Goal: Book appointment/travel/reservation

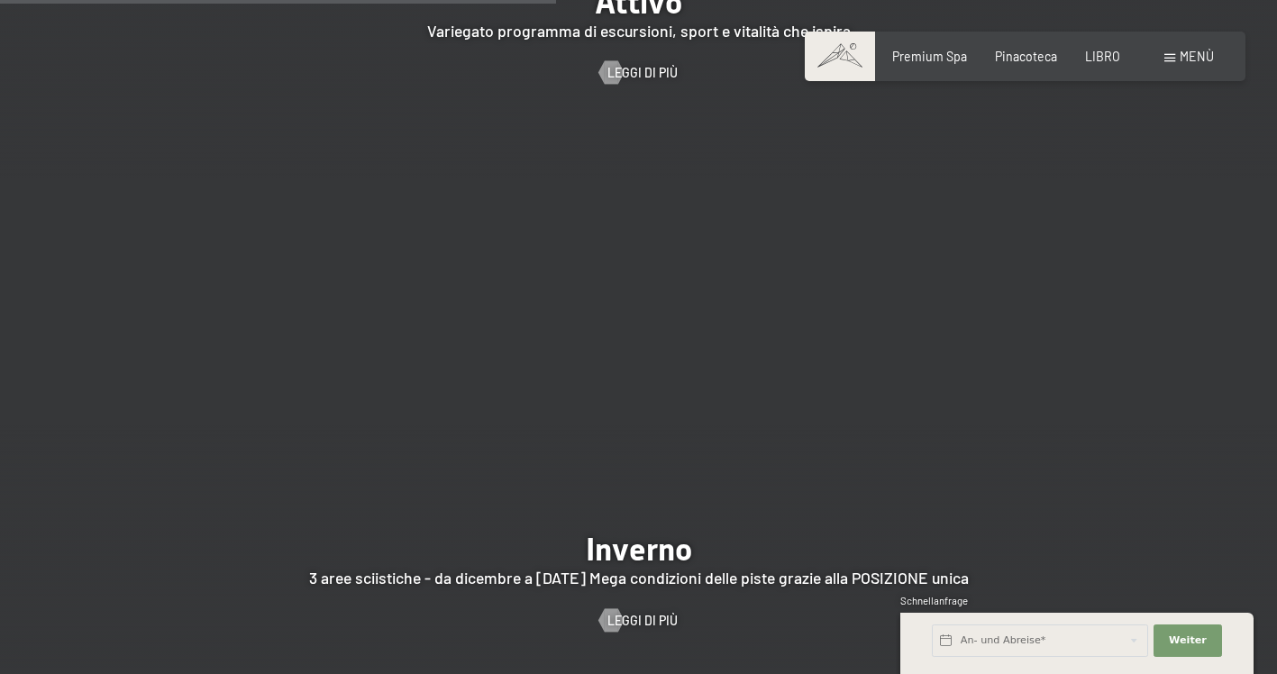
scroll to position [3604, 0]
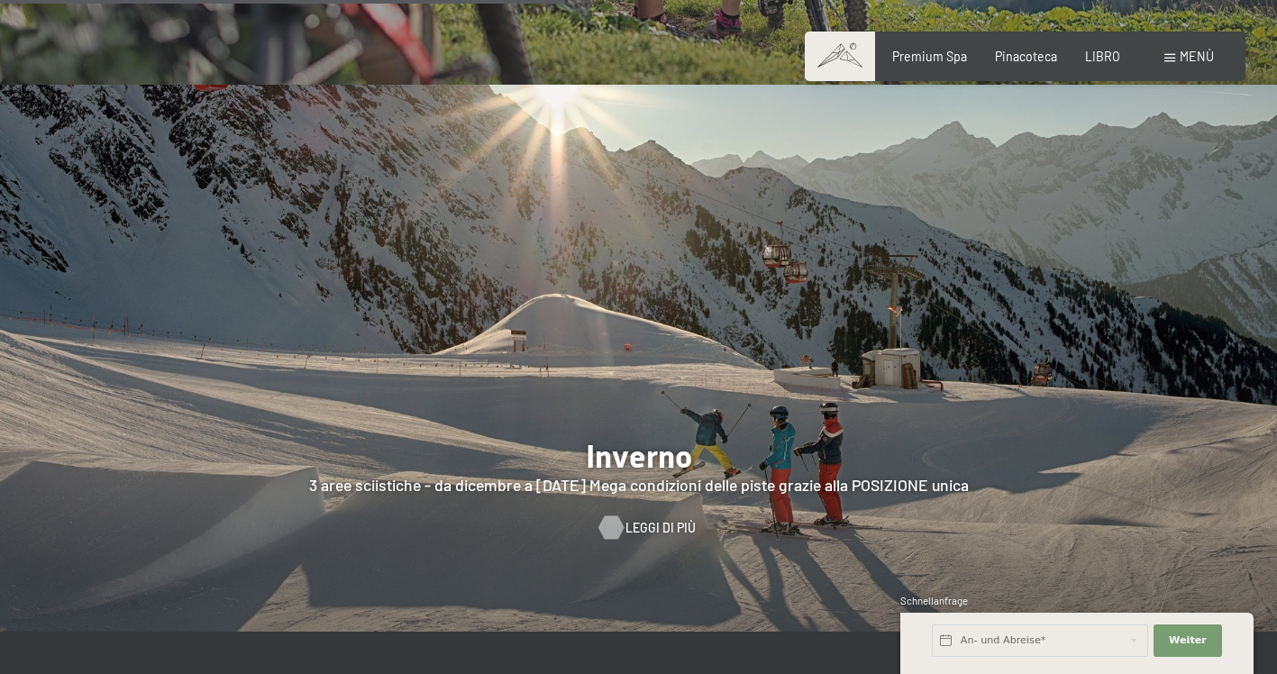
click at [645, 519] on span "Leggi di più" at bounding box center [660, 528] width 70 height 18
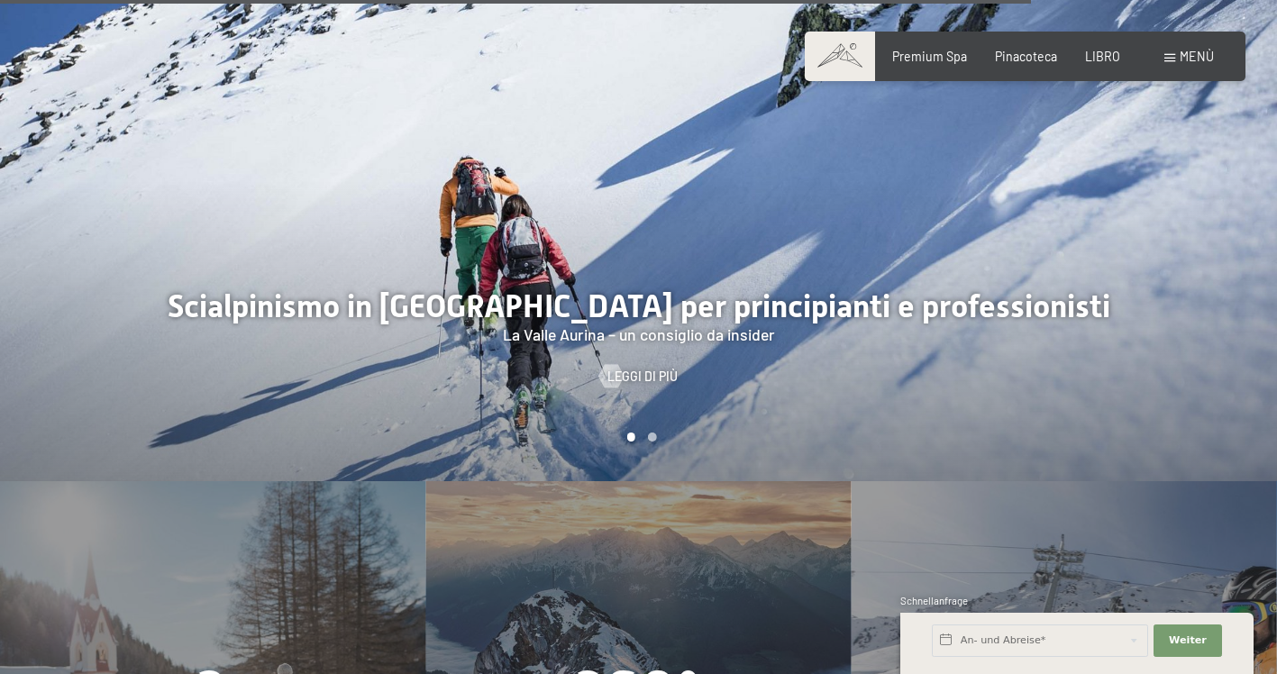
scroll to position [4414, 0]
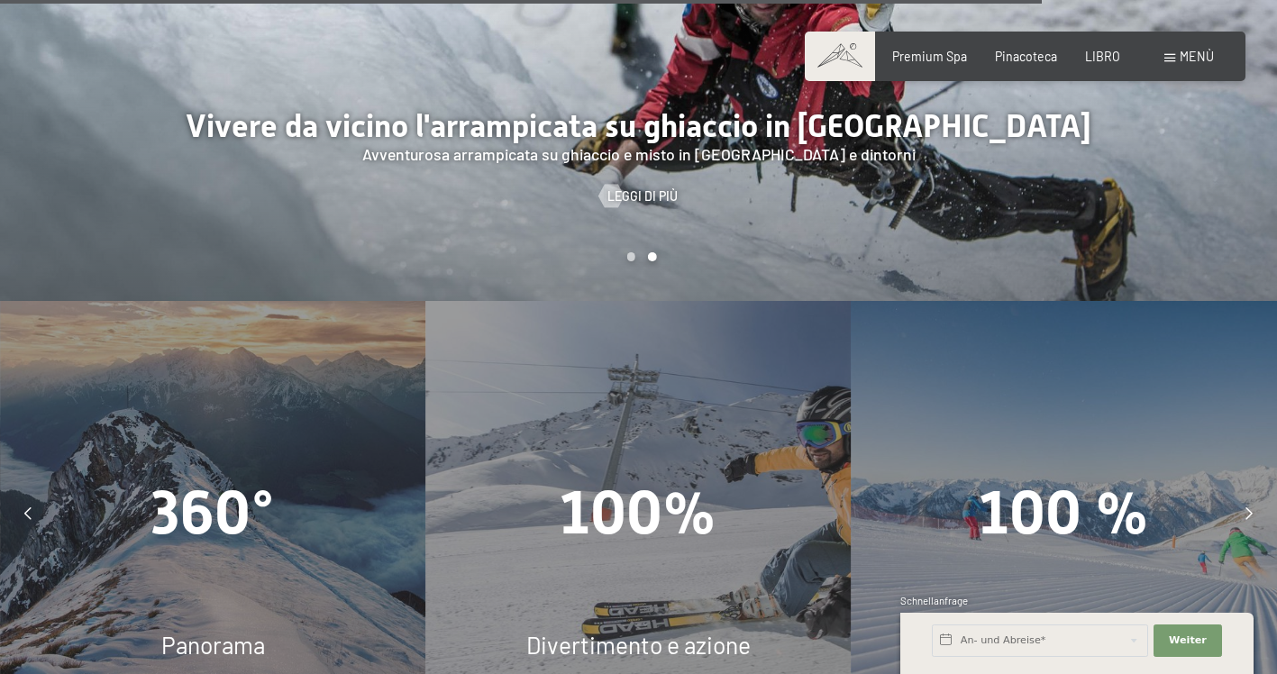
click at [1178, 48] on div "Buchen Anfragen Premium Spa Pinacoteca LIBRO Menù EN ESSO EN Cedola Pinacoteca …" at bounding box center [1024, 57] width 377 height 18
click at [1183, 58] on span "Menù" at bounding box center [1196, 56] width 34 height 15
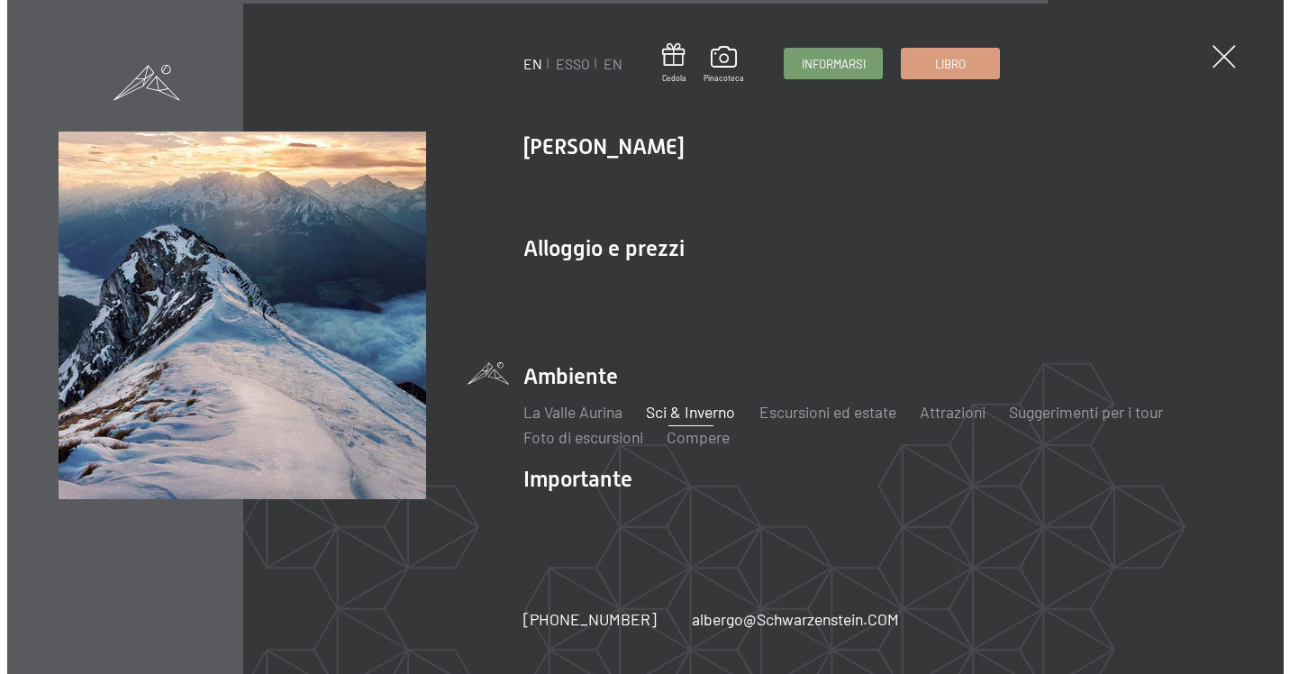
scroll to position [4431, 0]
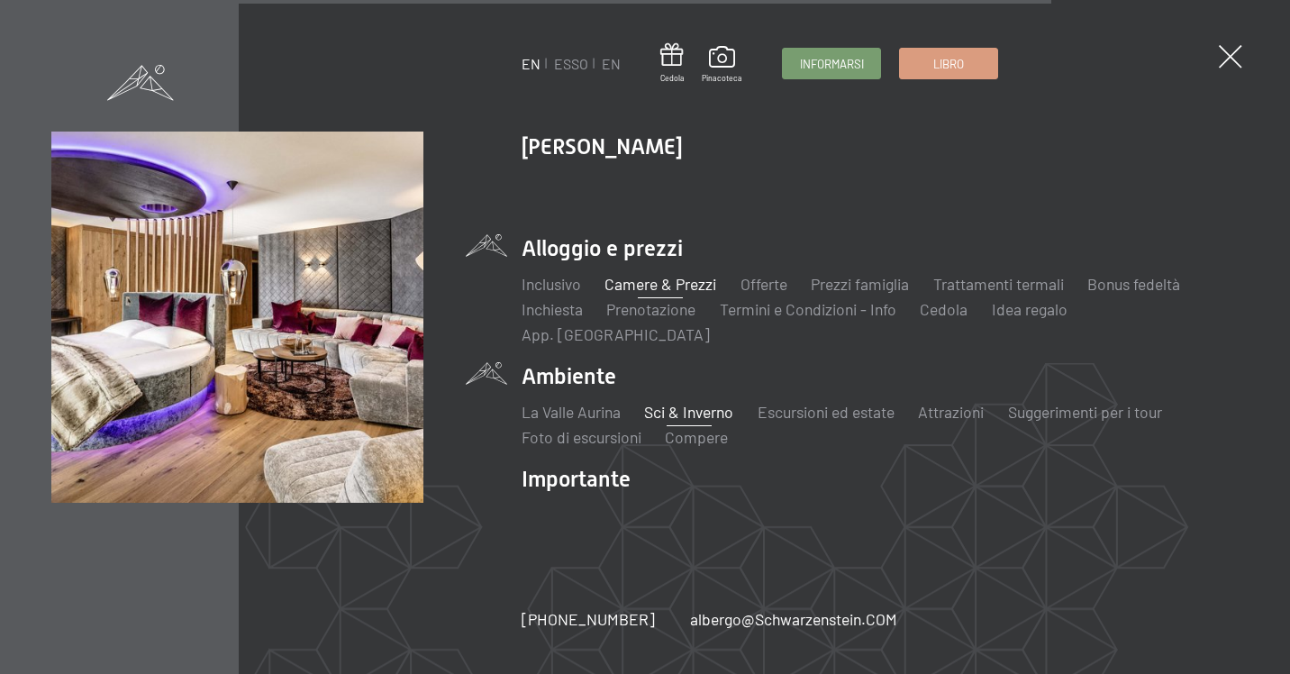
click at [684, 292] on link "Camere & Prezzi" at bounding box center [660, 284] width 112 height 20
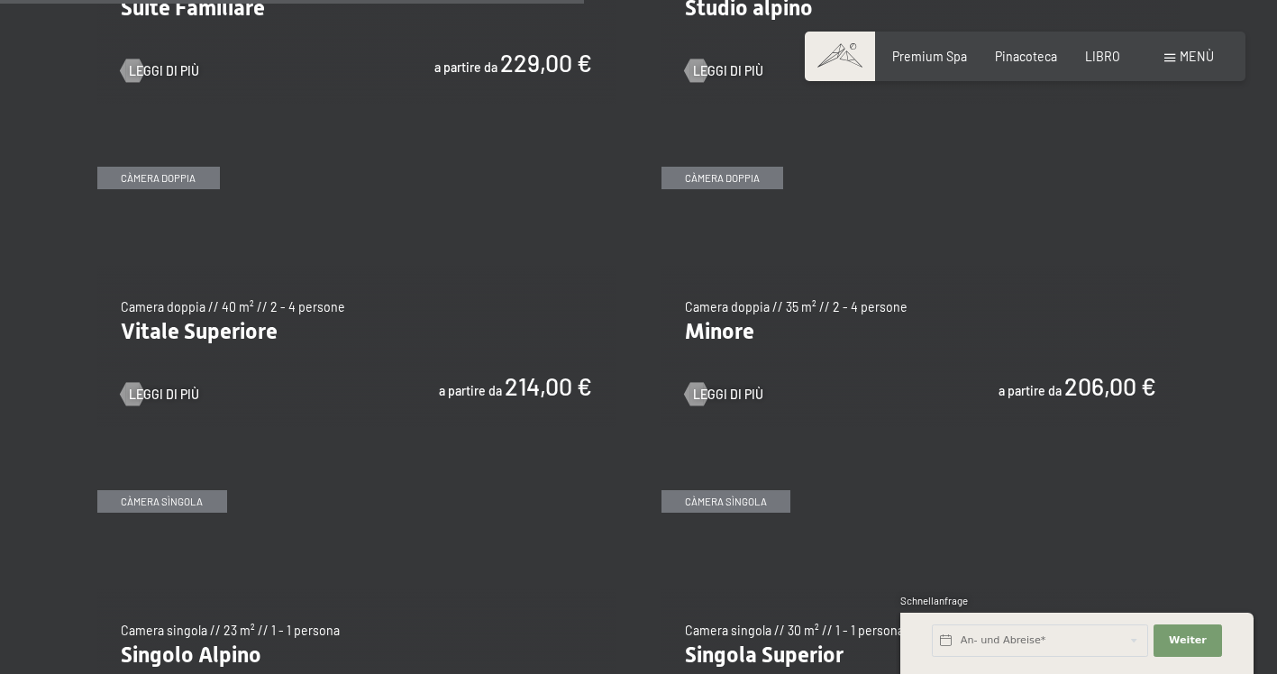
scroll to position [2252, 0]
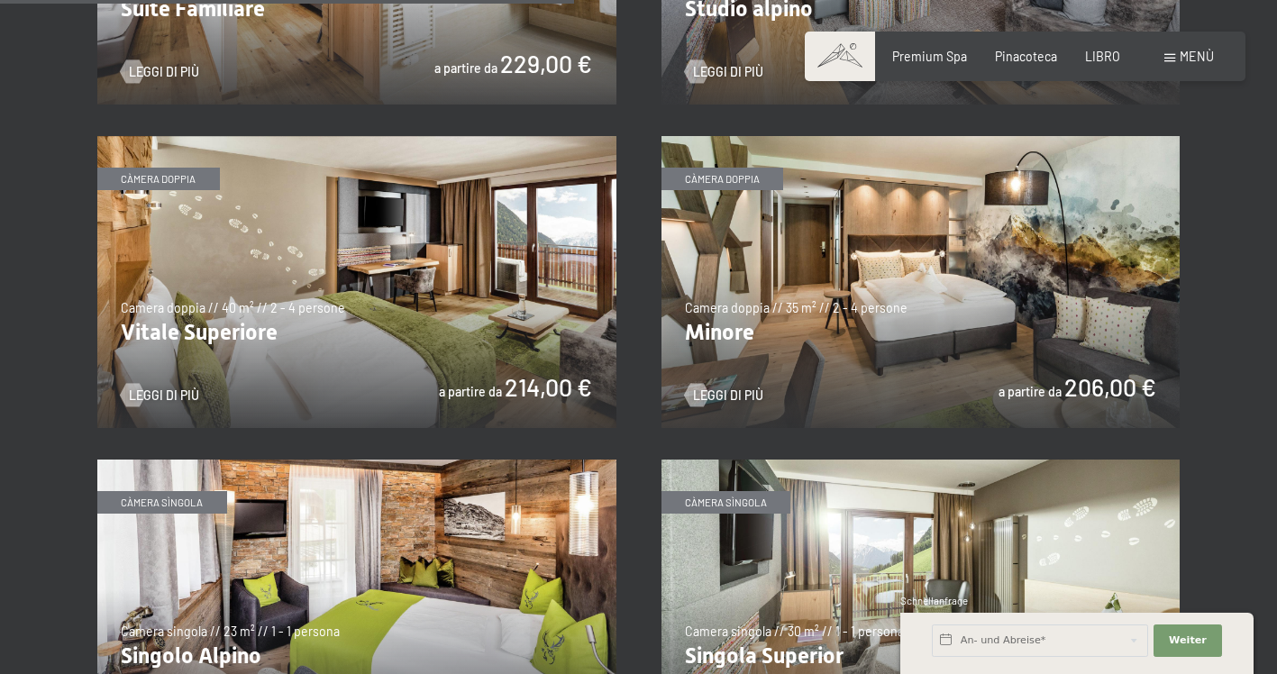
click at [854, 237] on img at bounding box center [920, 282] width 519 height 292
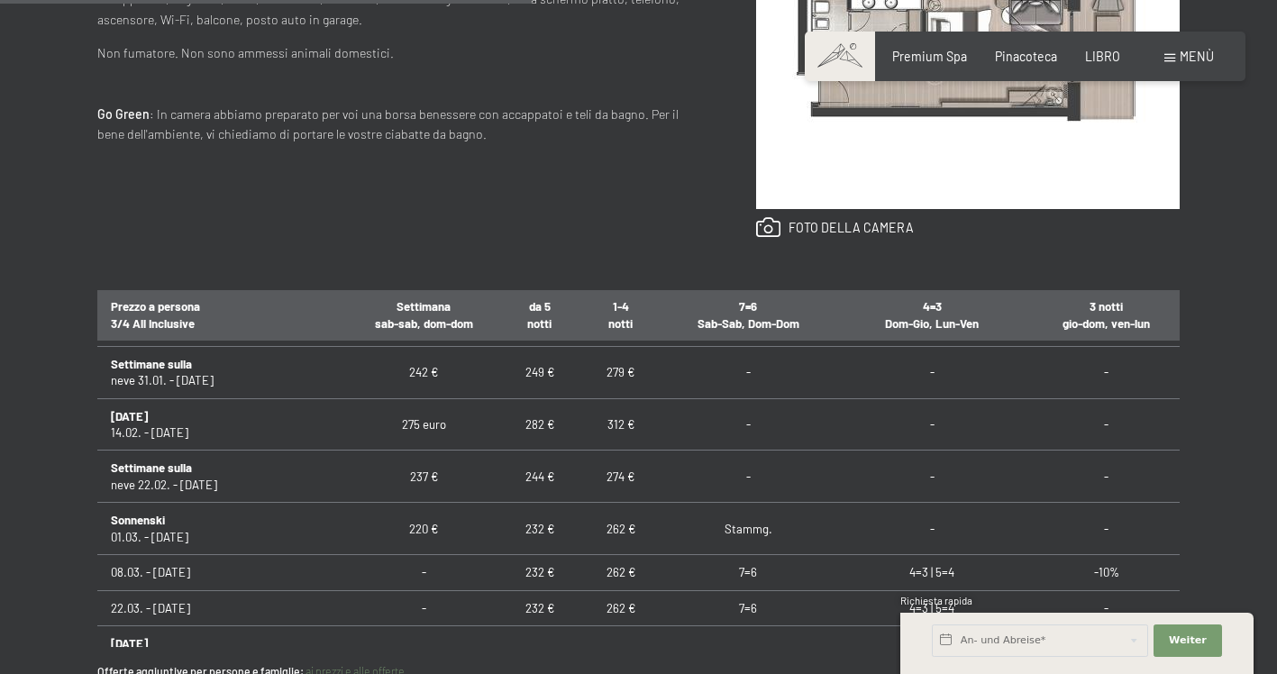
scroll to position [450, 0]
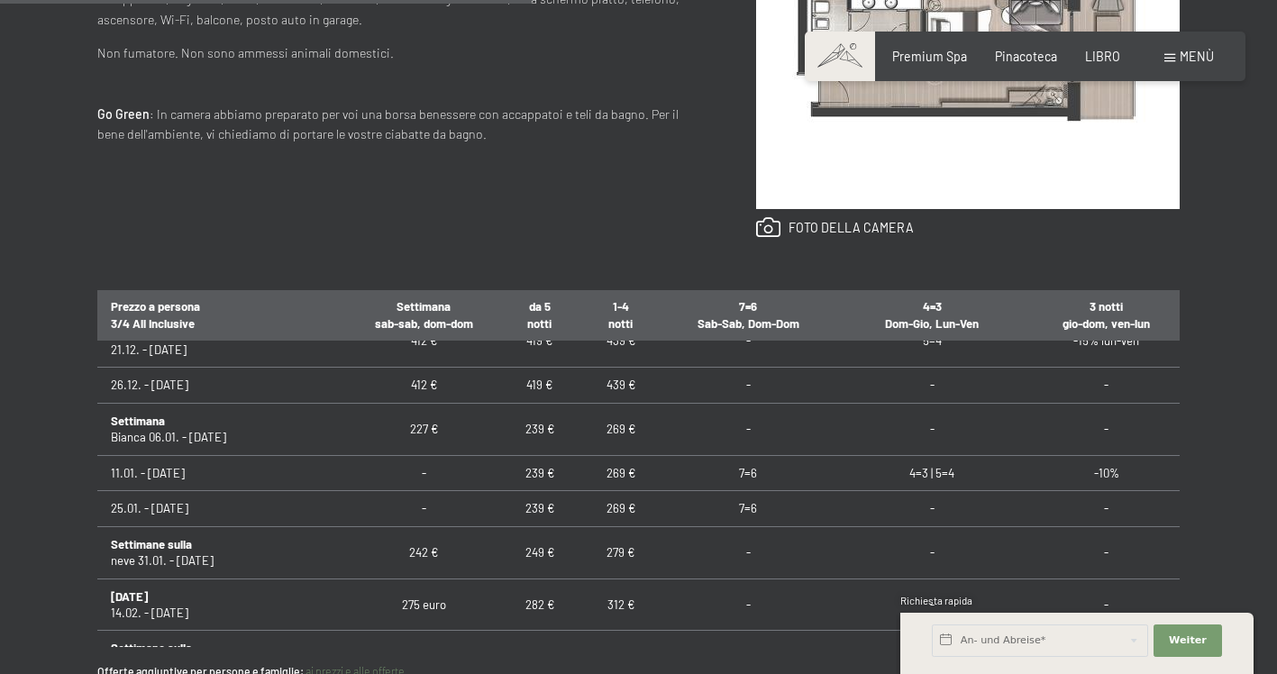
drag, startPoint x: 112, startPoint y: 383, endPoint x: 218, endPoint y: 395, distance: 106.9
click at [218, 395] on td "26.12. - [DATE]" at bounding box center [220, 385] width 246 height 35
drag, startPoint x: 218, startPoint y: 395, endPoint x: 239, endPoint y: 401, distance: 21.7
click at [239, 401] on td "26.12. - [DATE]" at bounding box center [220, 385] width 246 height 35
click at [648, 380] on td "439 €" at bounding box center [620, 385] width 91 height 35
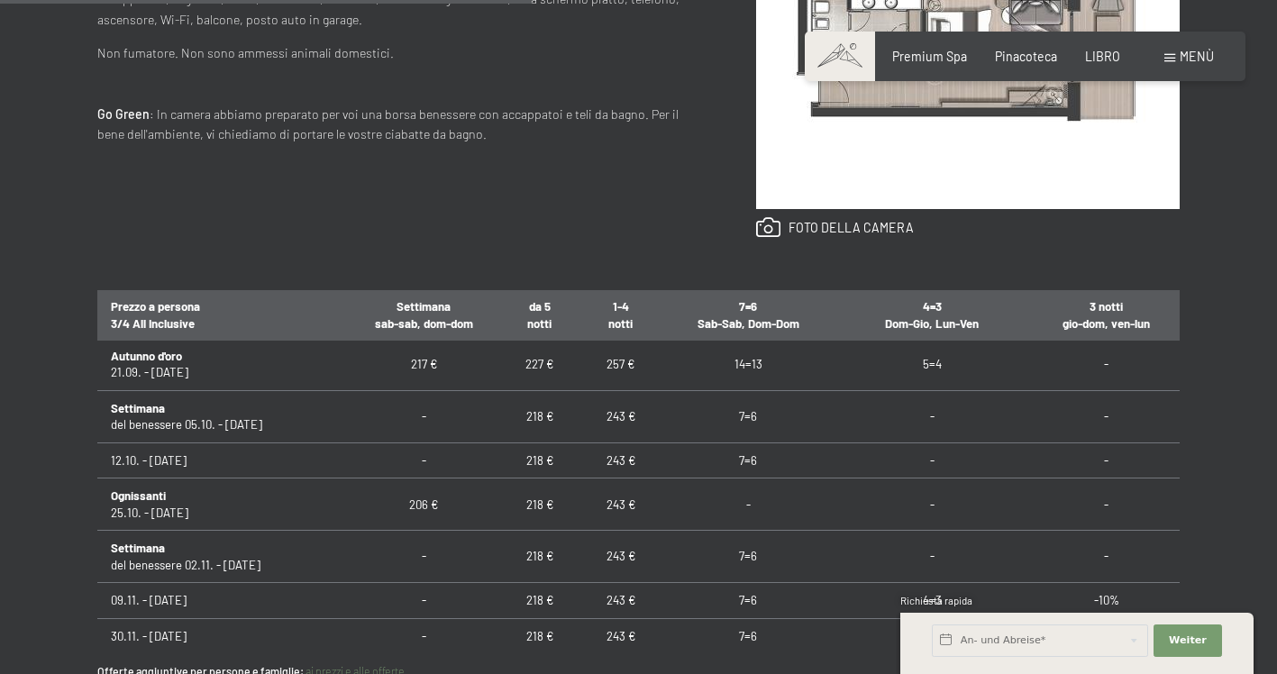
scroll to position [0, 0]
